Goal: Register for event/course

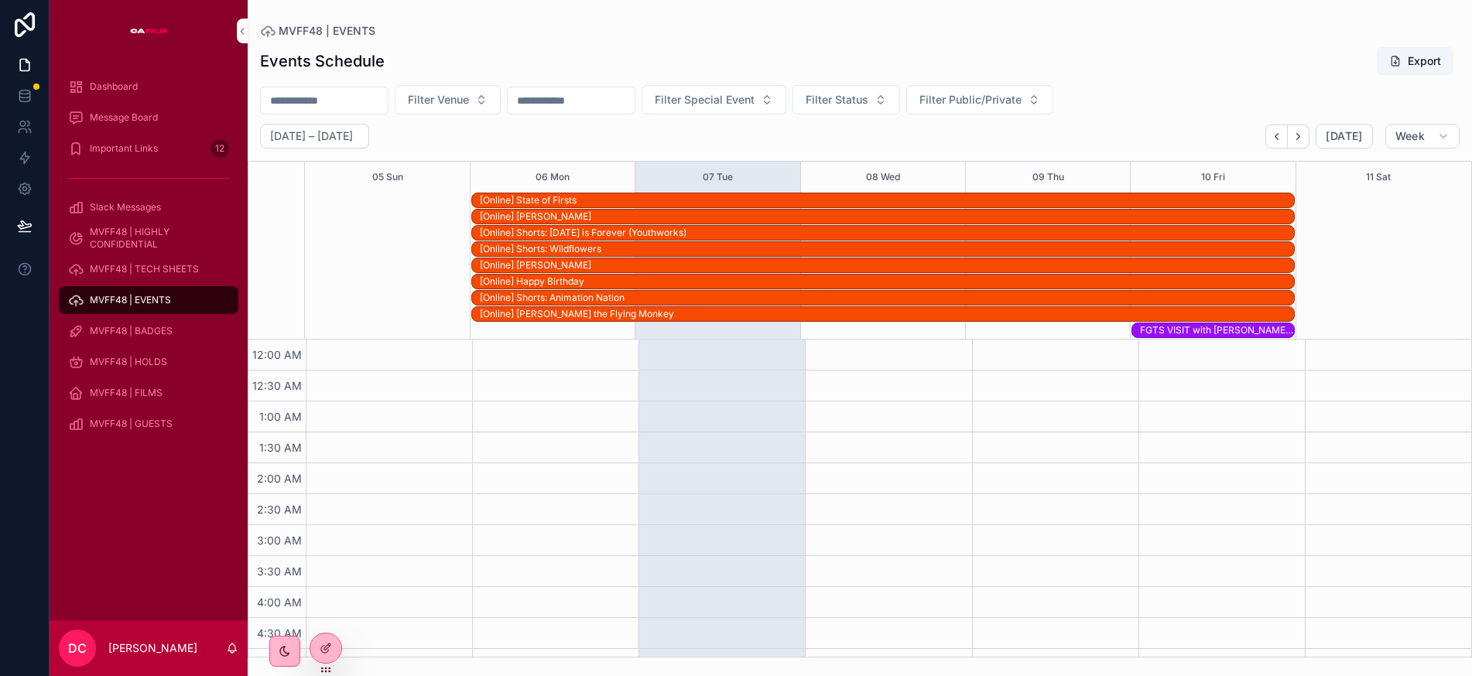
click at [1082, 183] on div "09 Thu" at bounding box center [1048, 177] width 165 height 31
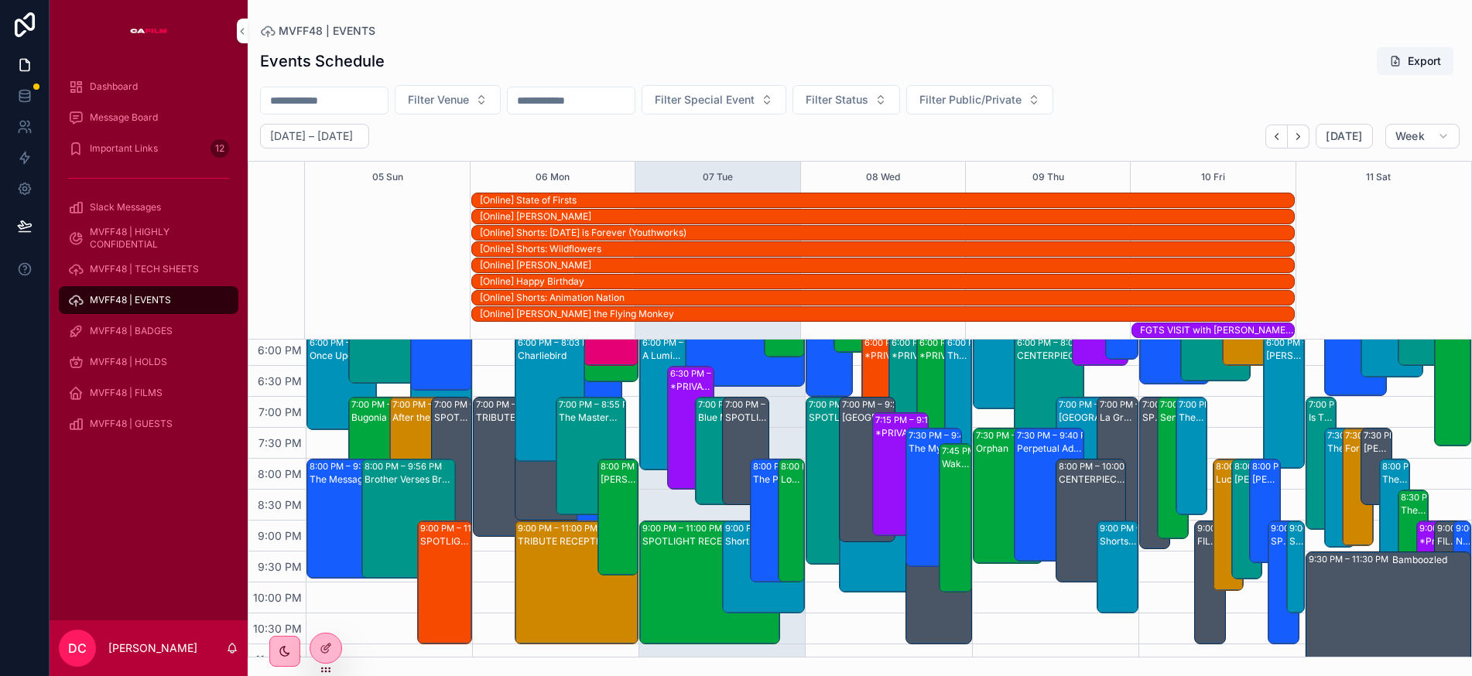
scroll to position [1097, 0]
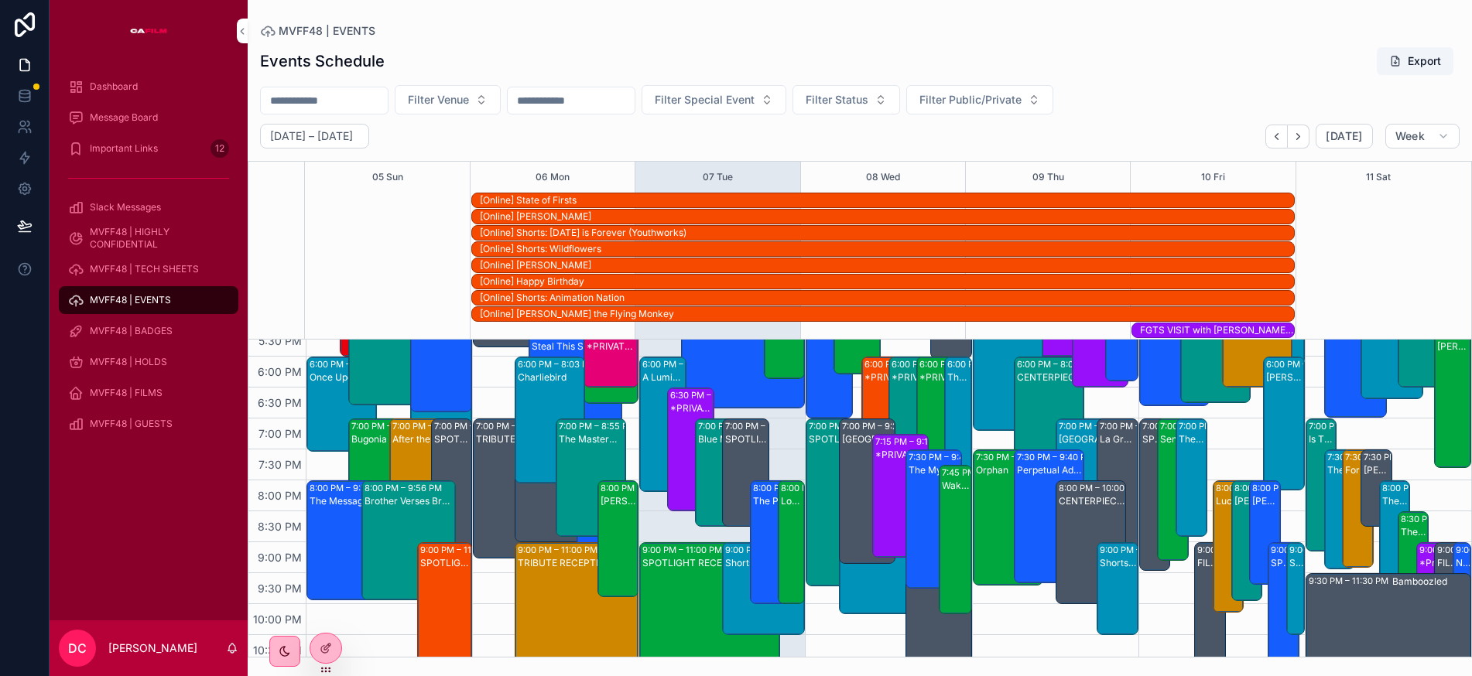
click at [1080, 509] on div "CENTERPIECE PARTY - Metallica Saved My Life" at bounding box center [1091, 554] width 66 height 121
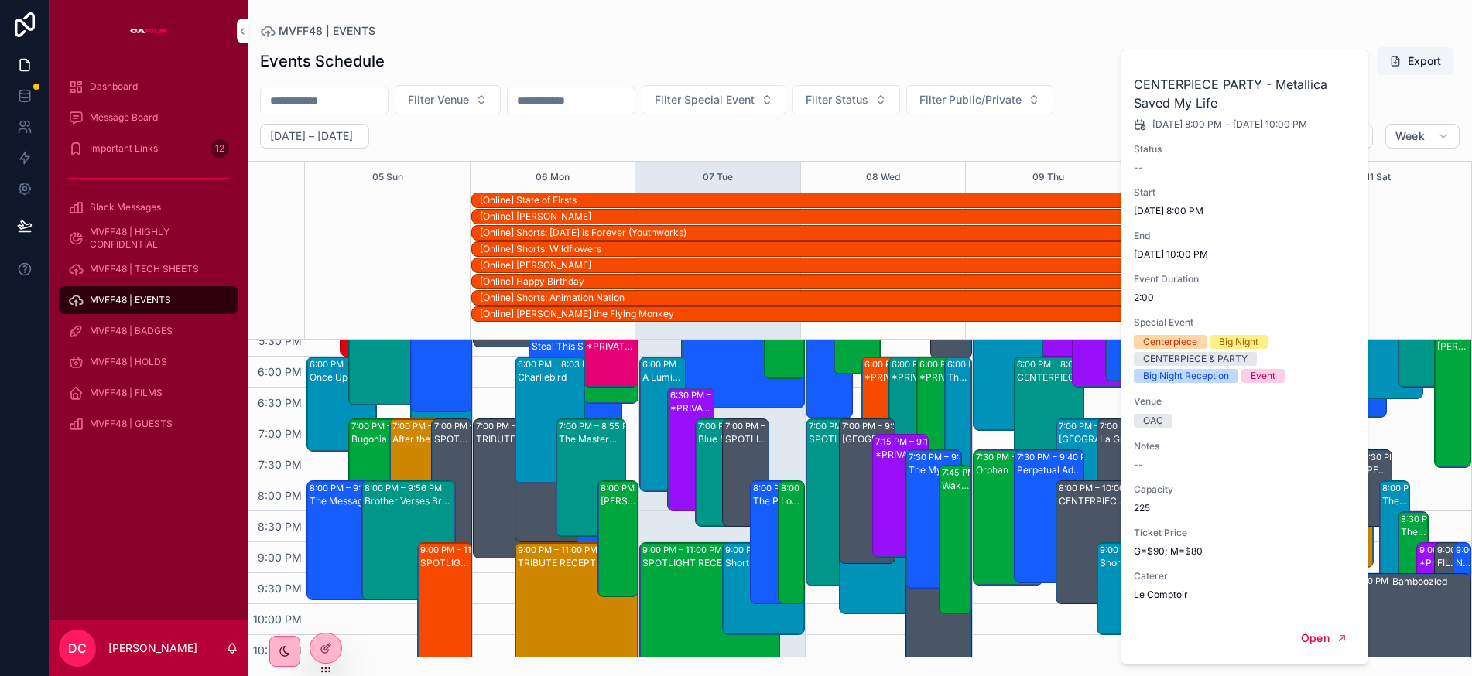
click at [1147, 446] on span "Notes" at bounding box center [1244, 446] width 223 height 12
click at [1151, 425] on div "OAC" at bounding box center [1153, 421] width 20 height 14
click at [1175, 374] on div "Big Night Reception" at bounding box center [1186, 376] width 86 height 14
click at [1180, 360] on div "CENTERPIECE & PARTY" at bounding box center [1195, 359] width 104 height 14
click at [1181, 358] on div "CENTERPIECE & PARTY" at bounding box center [1195, 359] width 104 height 14
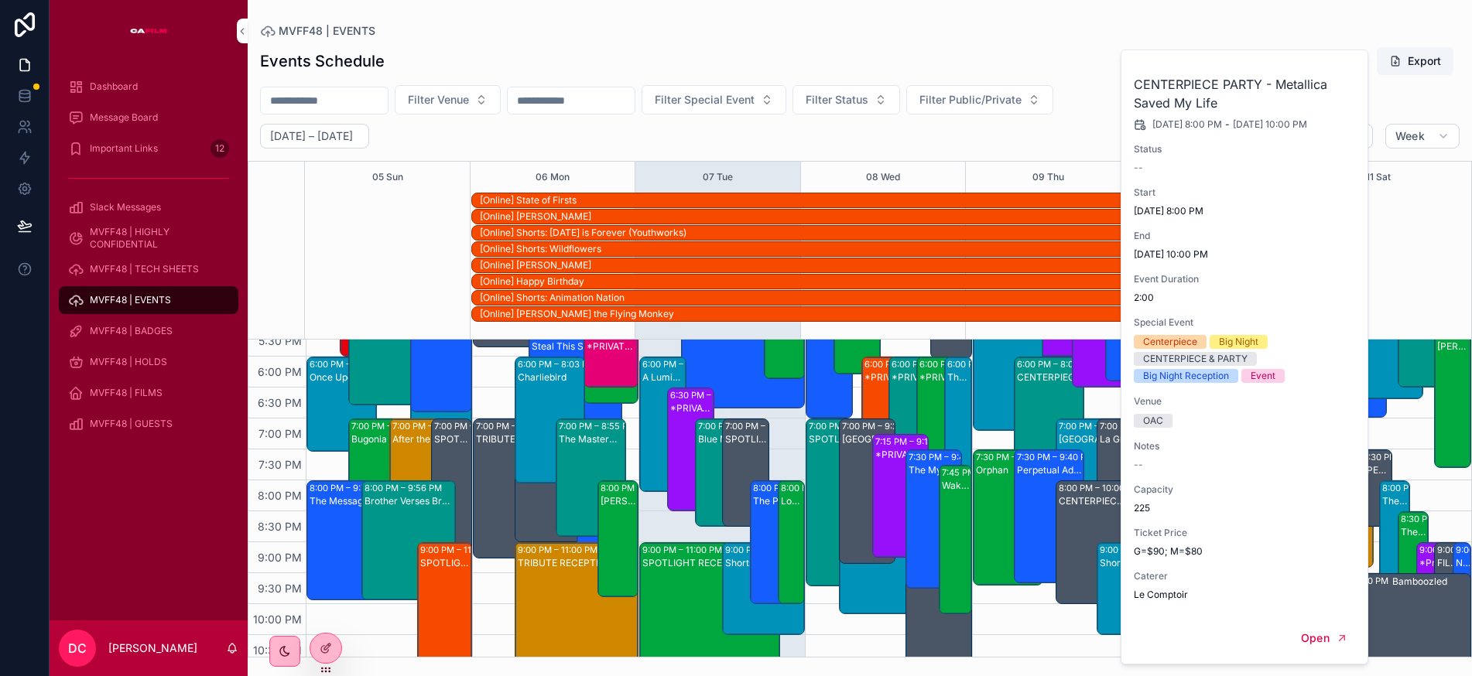
click at [889, 32] on div "MVFF48 | EVENTS" at bounding box center [859, 31] width 1199 height 12
